Goal: Task Accomplishment & Management: Use online tool/utility

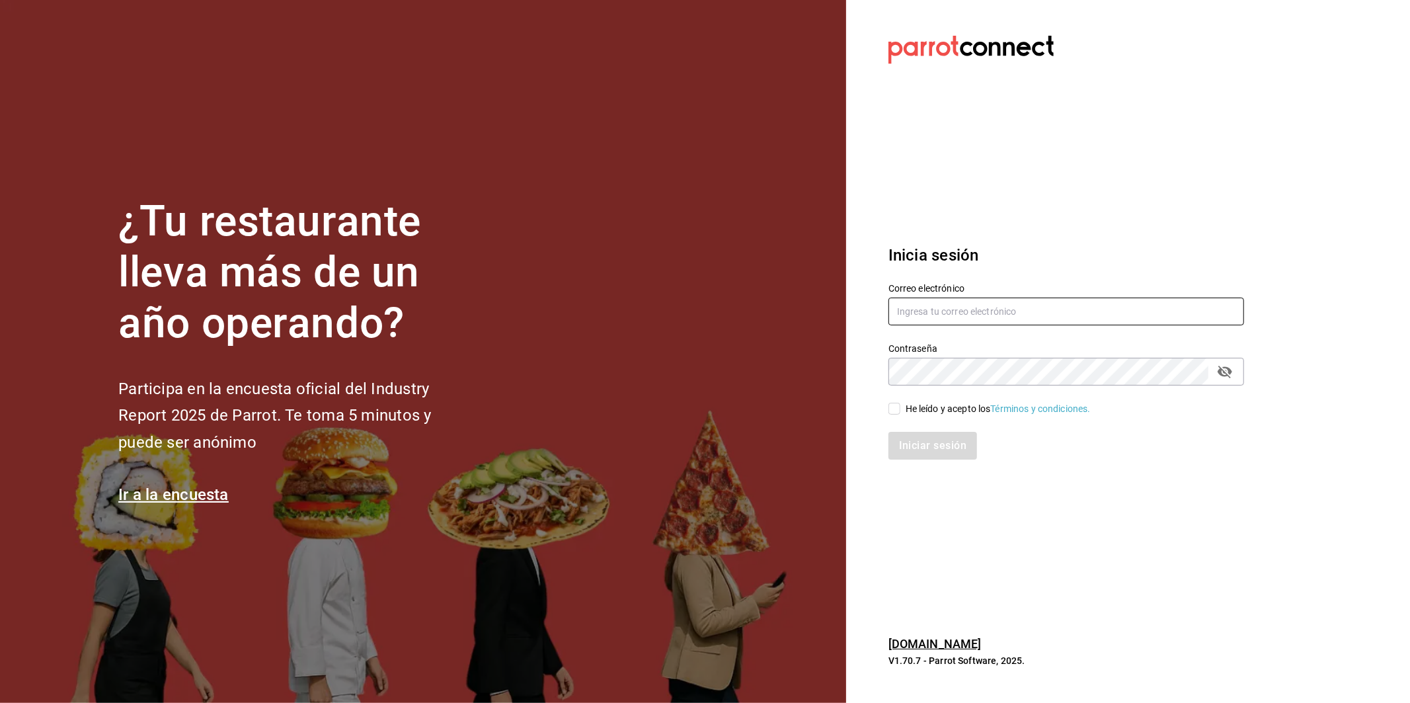
type input "ffranco@barberiacapital.mx"
click at [895, 412] on input "He leído y acepto los Términos y condiciones." at bounding box center [894, 409] width 12 height 12
checkbox input "true"
click at [921, 453] on button "Iniciar sesión" at bounding box center [933, 446] width 90 height 28
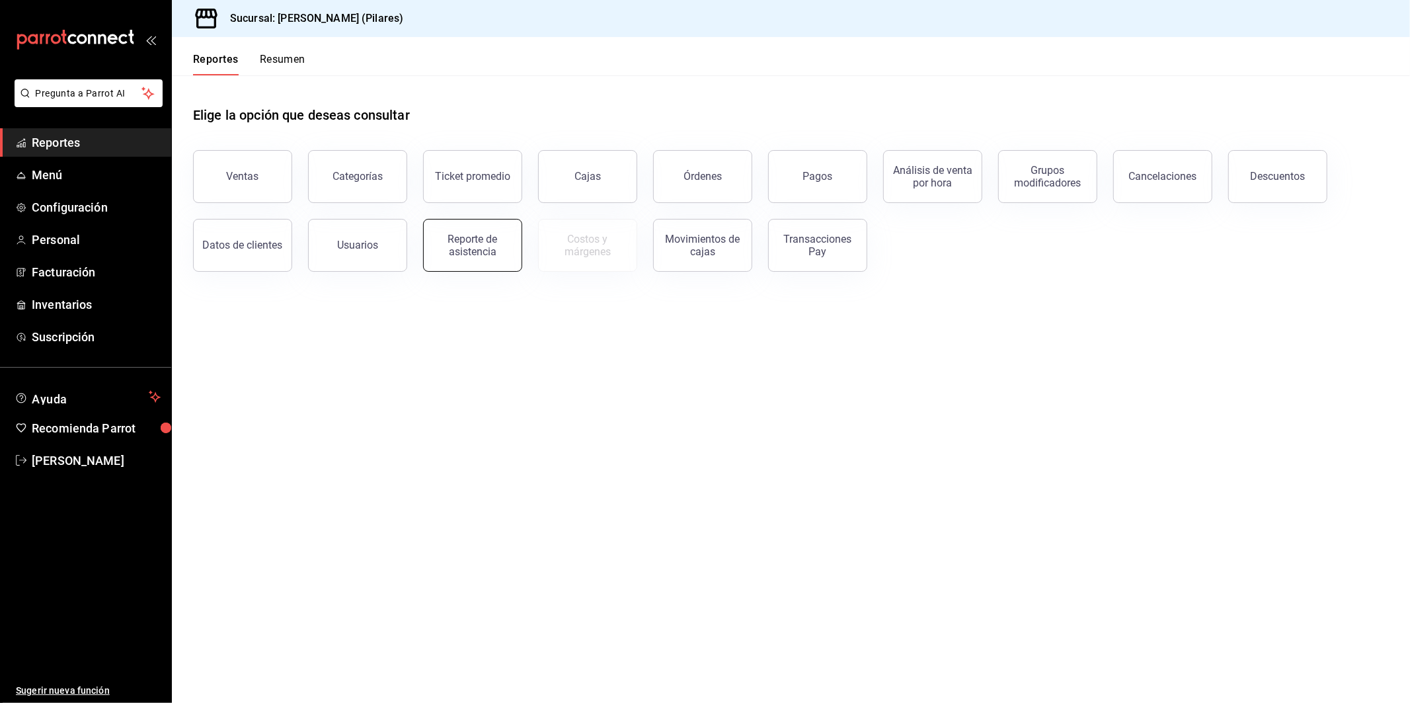
click at [478, 232] on button "Reporte de asistencia" at bounding box center [472, 245] width 99 height 53
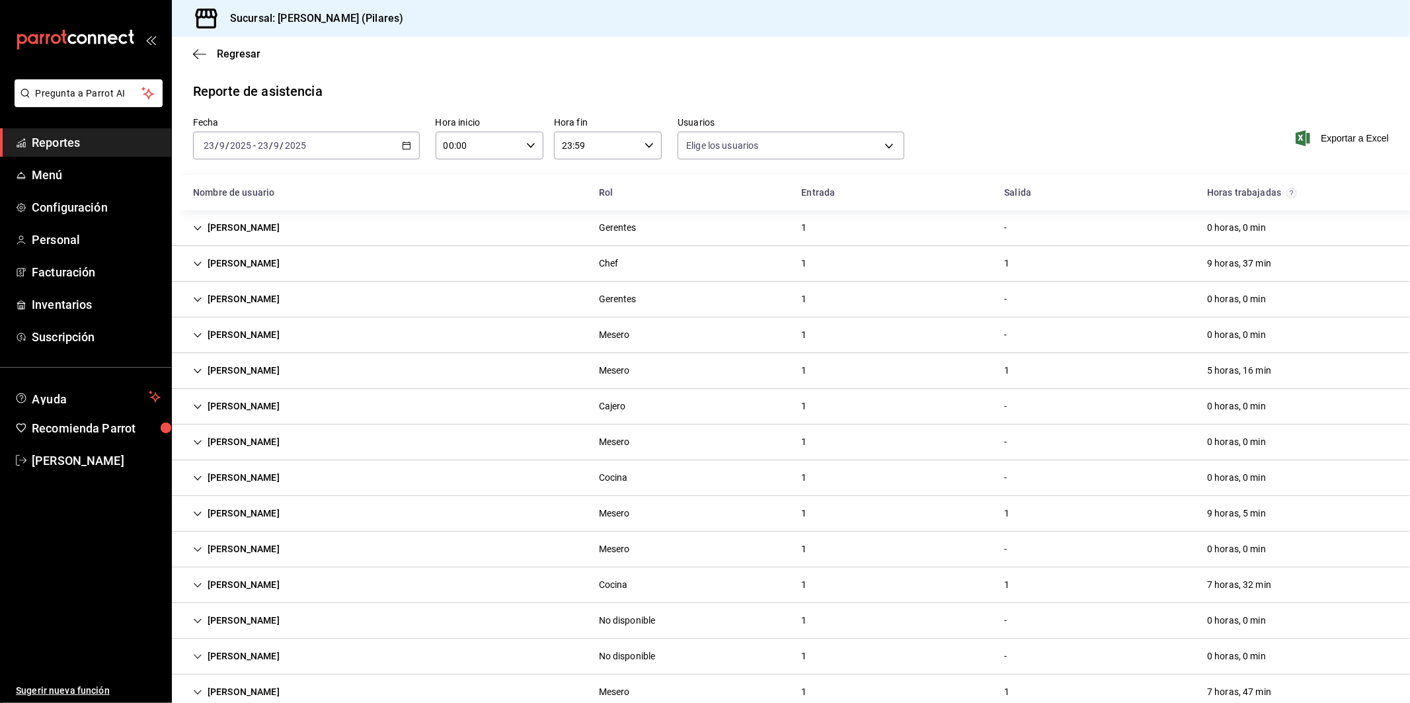
type input "84e4c815-b5be-4d5b-8508-71c2dc763a88,90a0b24b-6bb0-4e97-8a4d-0b3c23a8f828,ea662…"
click at [403, 149] on \(Stroke\) "button" at bounding box center [407, 145] width 8 height 7
click at [261, 327] on li "Rango de fechas" at bounding box center [256, 334] width 124 height 30
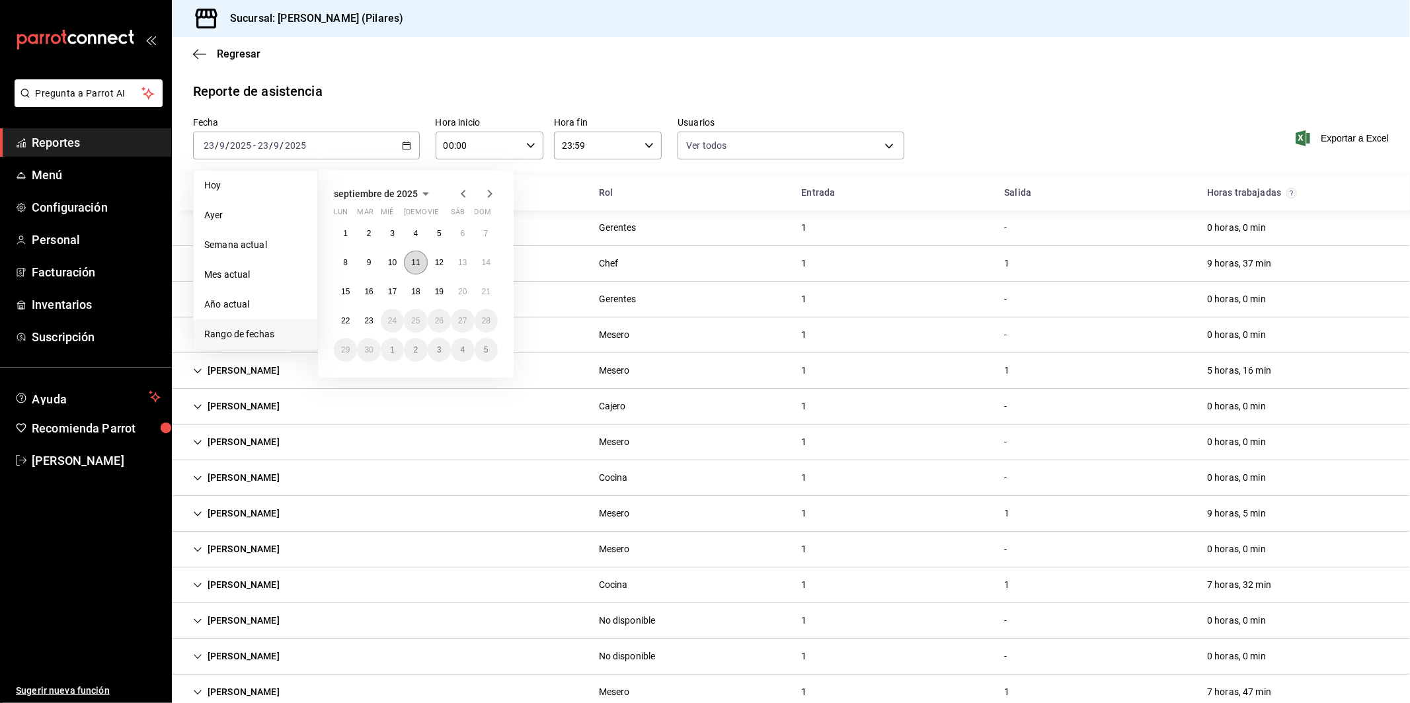
click at [410, 266] on button "11" at bounding box center [415, 263] width 23 height 24
click at [367, 327] on button "23" at bounding box center [368, 321] width 23 height 24
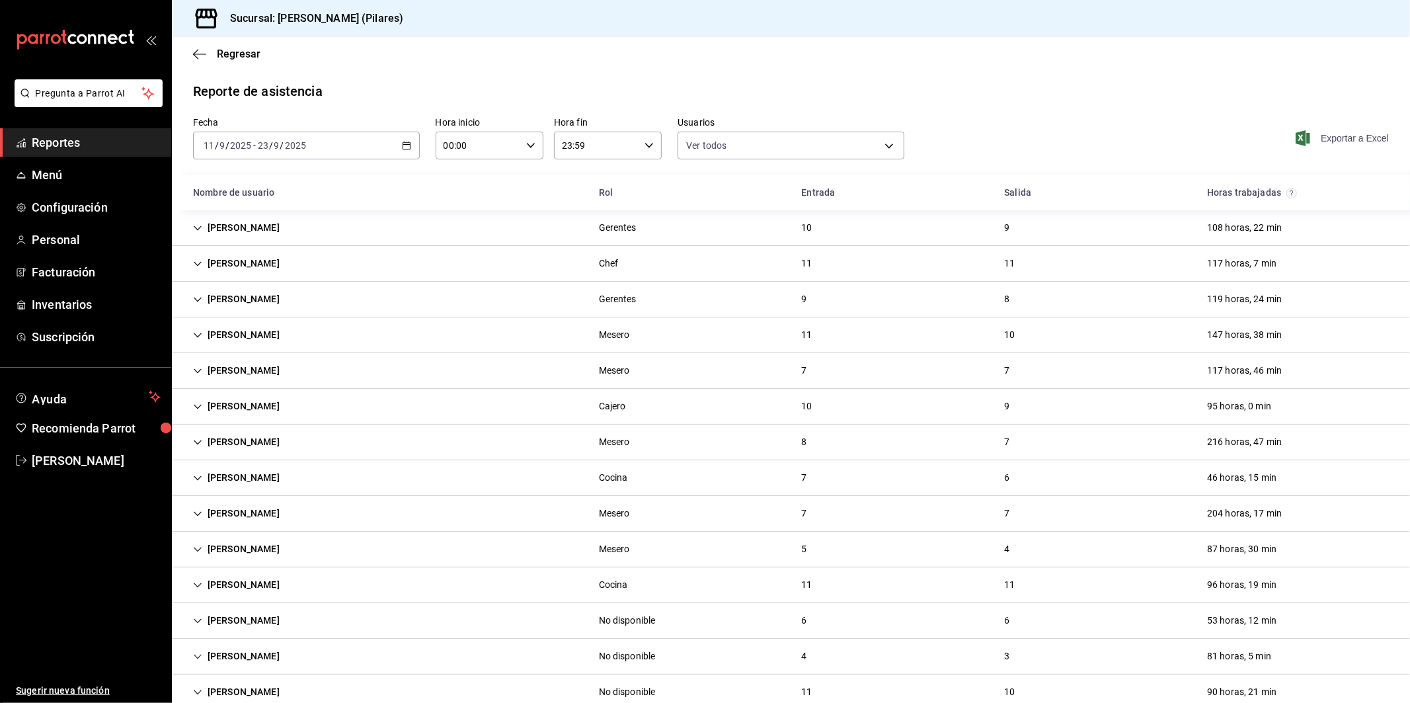
click at [1344, 136] on span "Exportar a Excel" at bounding box center [1343, 138] width 91 height 16
